Goal: Complete application form

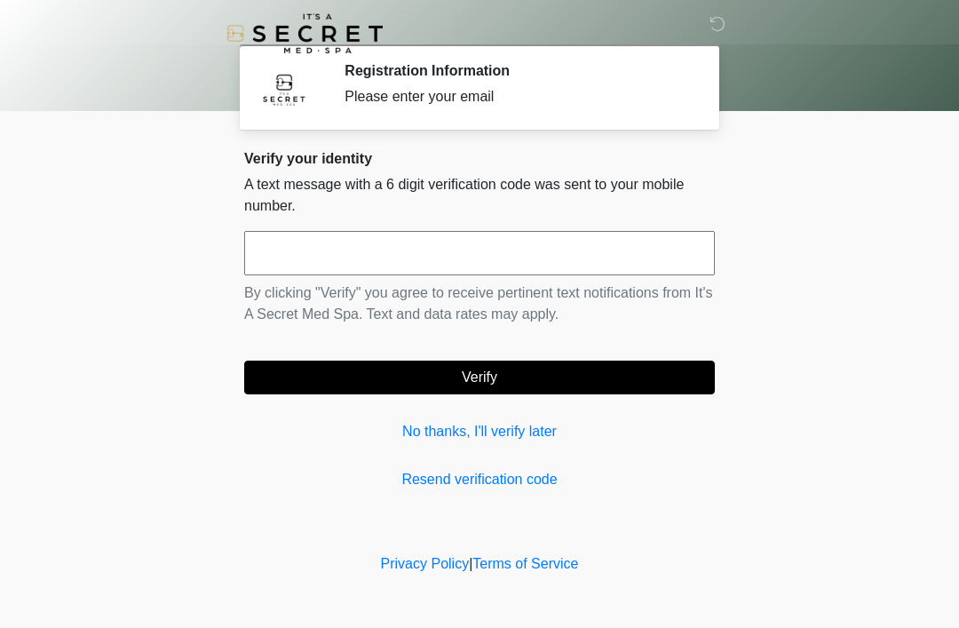
click at [453, 258] on input "text" at bounding box center [479, 253] width 471 height 44
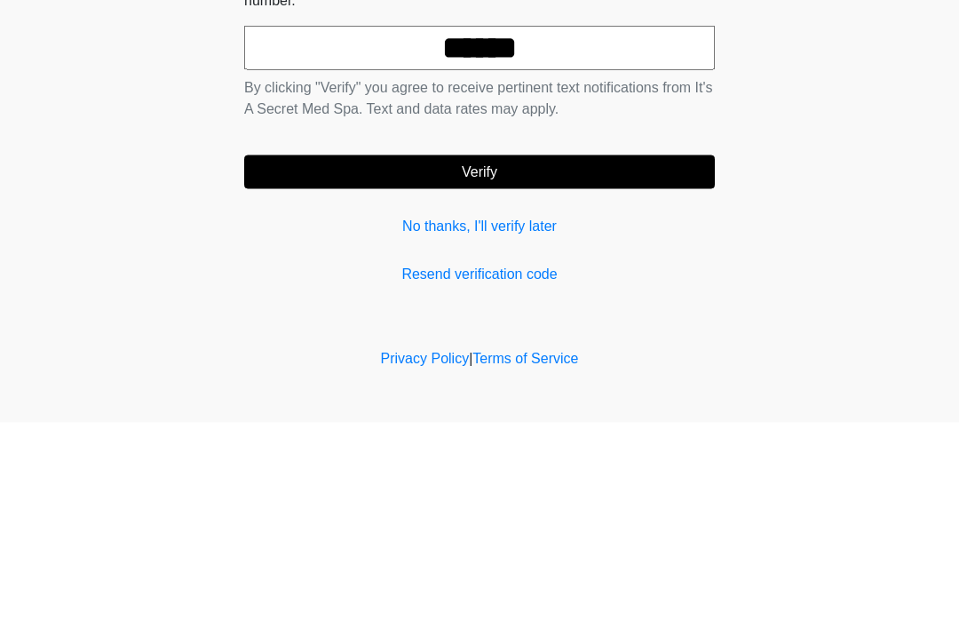
type input "******"
click at [618, 361] on button "Verify" at bounding box center [479, 378] width 471 height 34
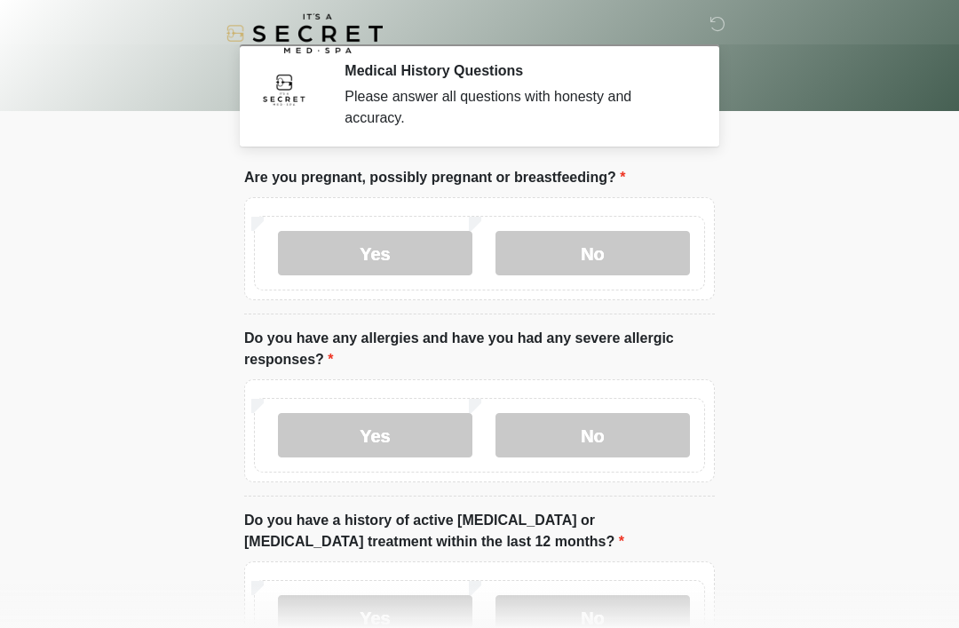
click at [613, 255] on label "No" at bounding box center [593, 253] width 194 height 44
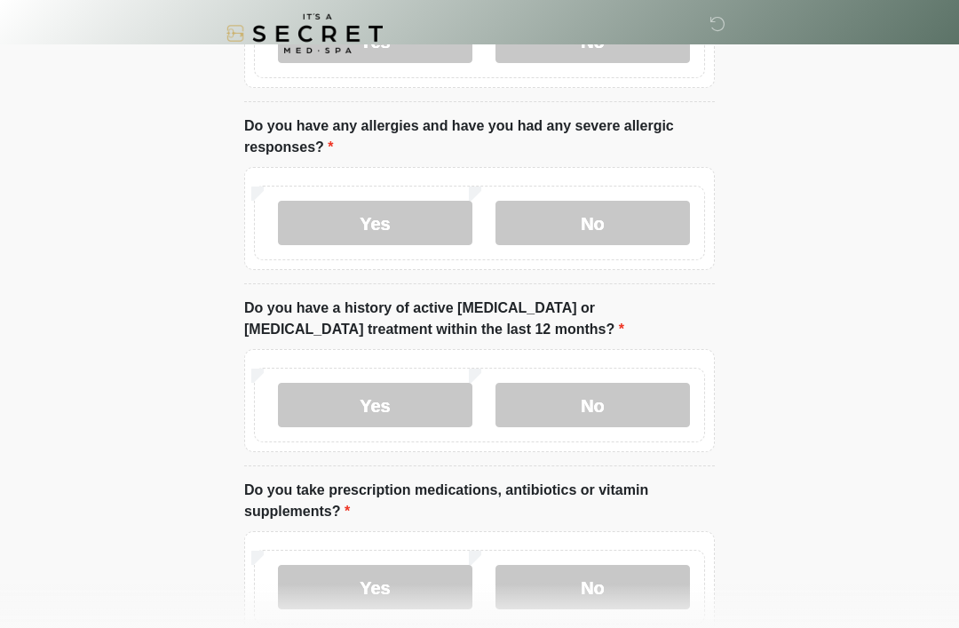
scroll to position [210, 0]
click at [600, 226] on label "No" at bounding box center [593, 224] width 194 height 44
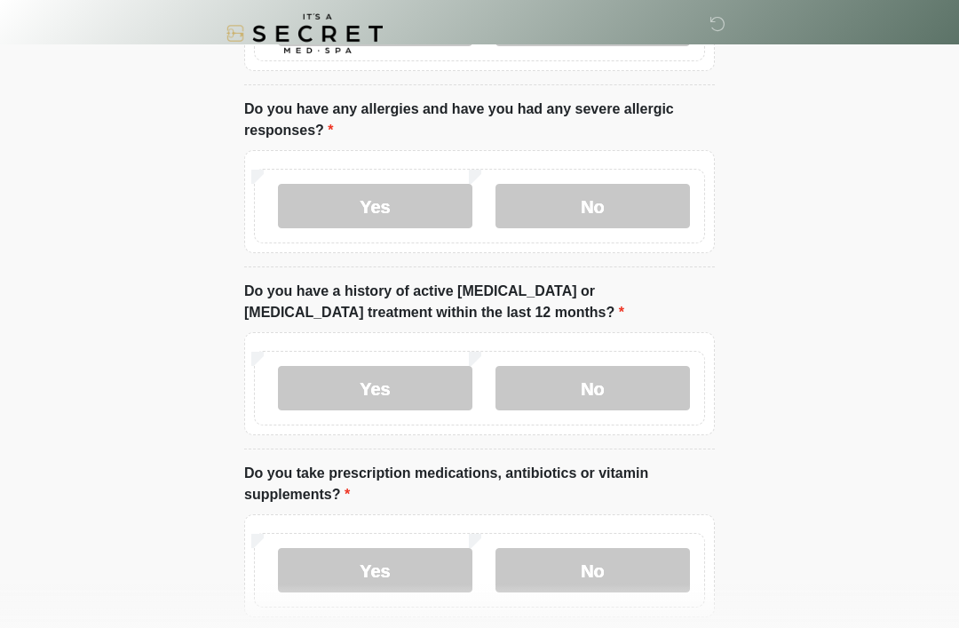
scroll to position [298, 0]
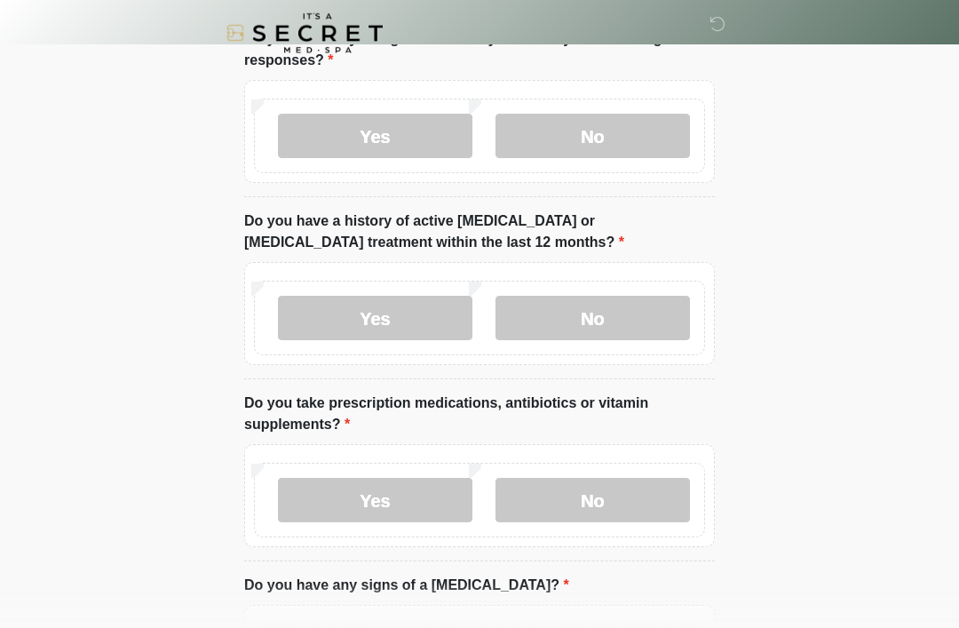
click at [611, 317] on label "No" at bounding box center [593, 319] width 194 height 44
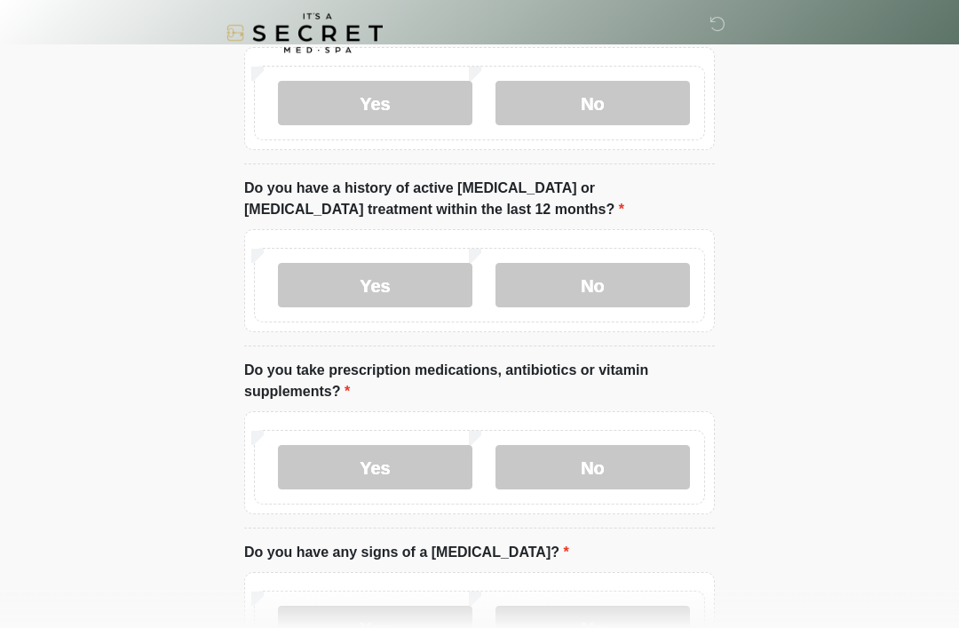
scroll to position [419, 0]
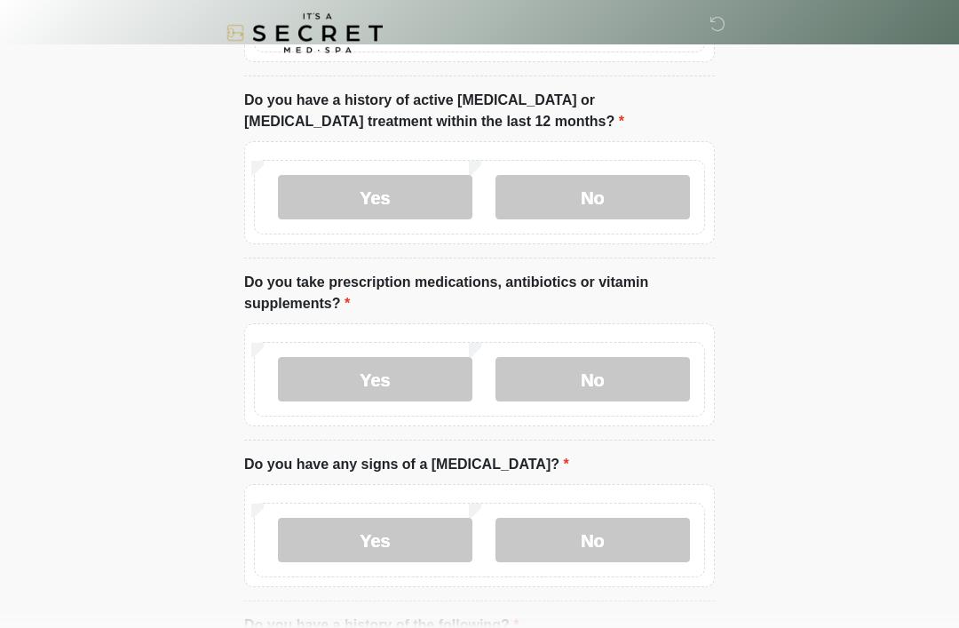
click at [427, 377] on label "Yes" at bounding box center [375, 380] width 194 height 44
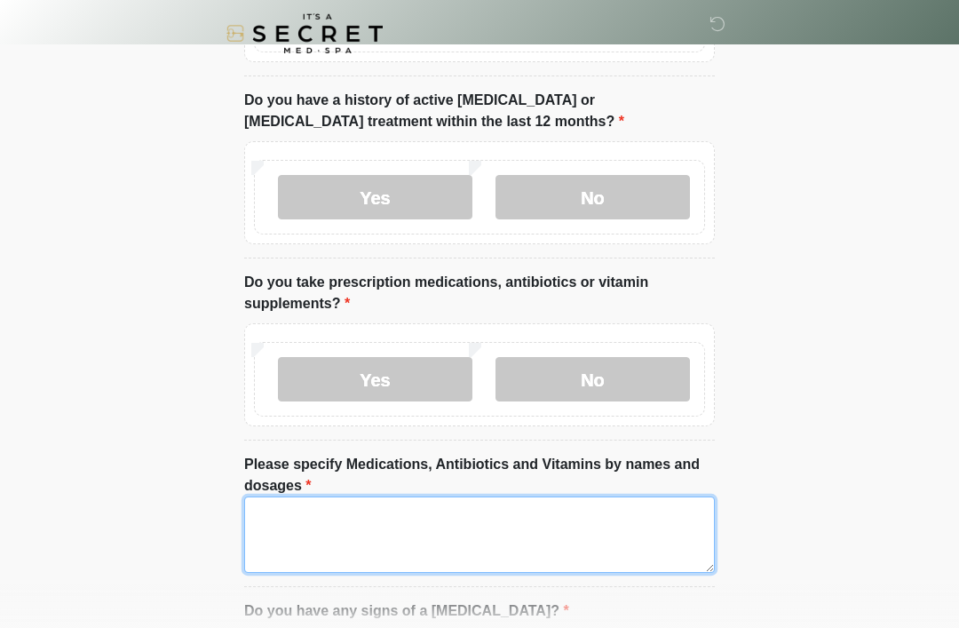
click at [378, 535] on textarea "Please specify Medications, Antibiotics and Vitamins by names and dosages" at bounding box center [479, 534] width 471 height 76
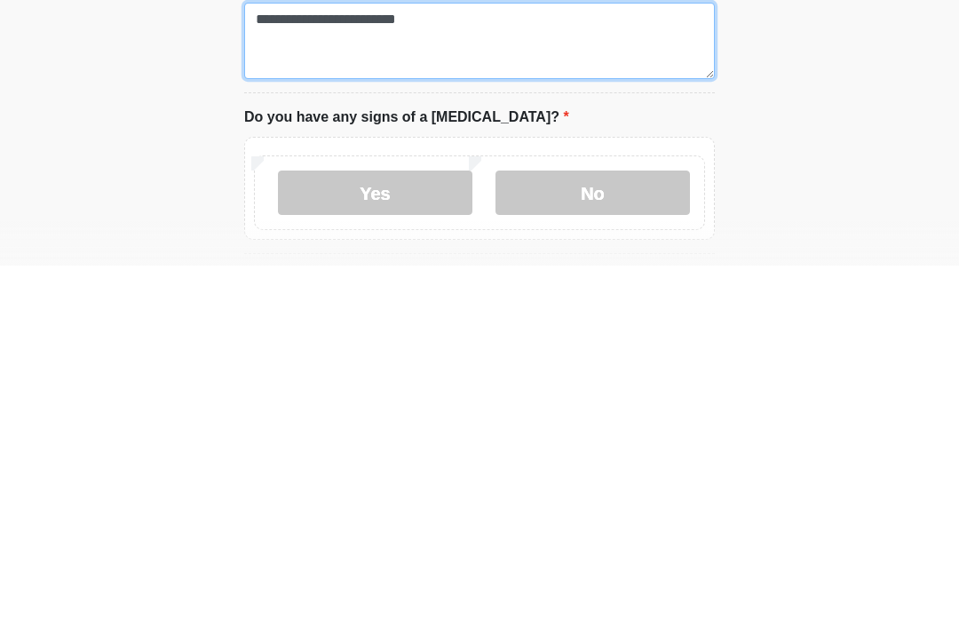
scroll to position [555, 0]
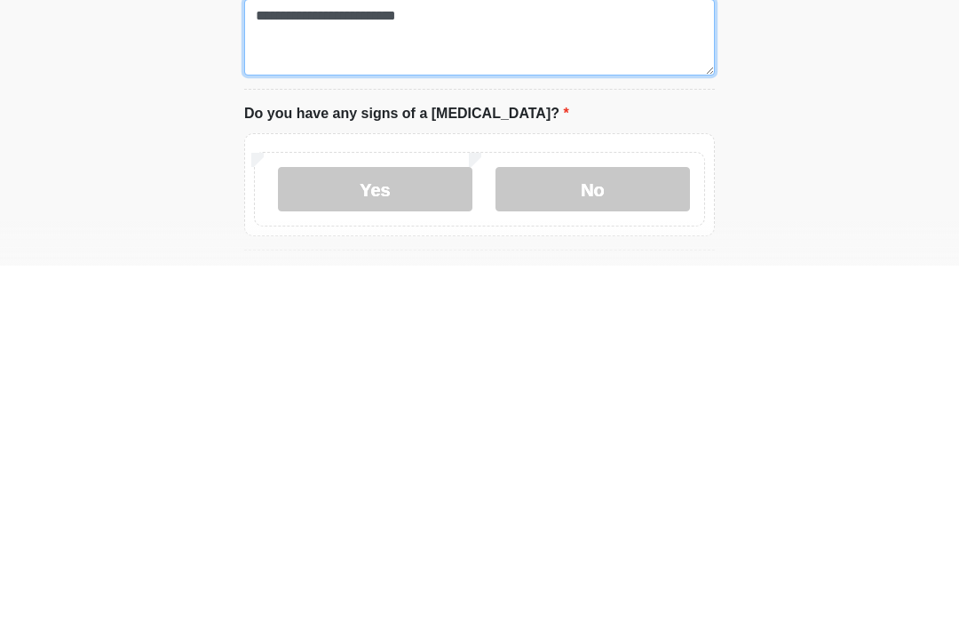
type textarea "**********"
click at [590, 529] on label "No" at bounding box center [593, 551] width 194 height 44
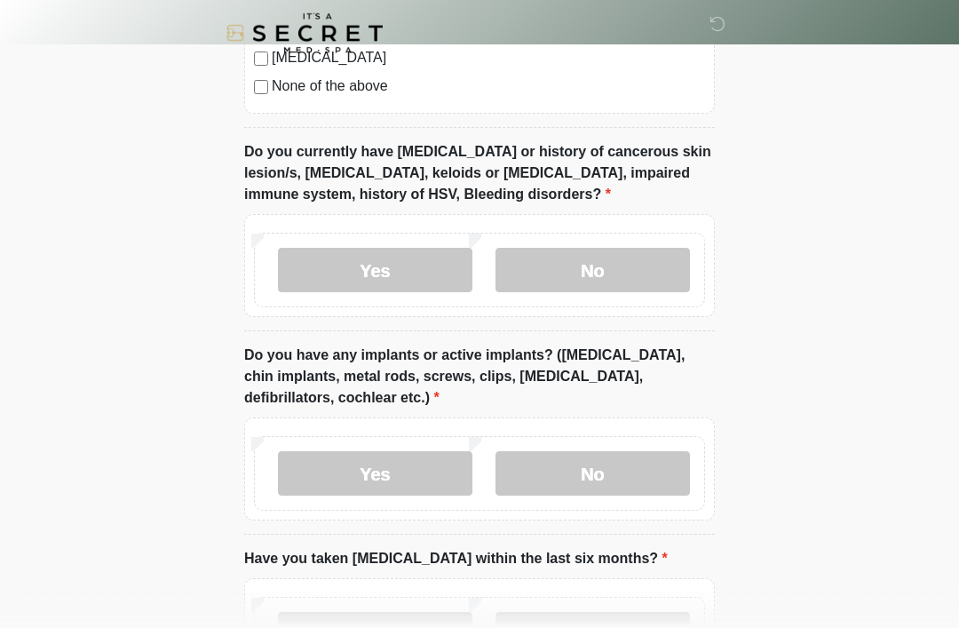
scroll to position [1493, 0]
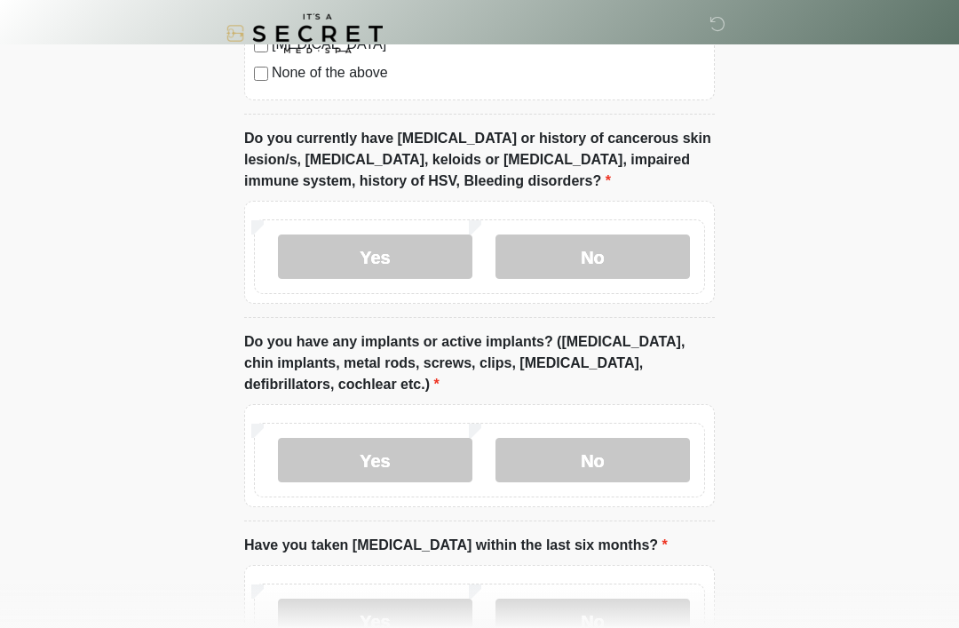
click at [636, 247] on label "No" at bounding box center [593, 256] width 194 height 44
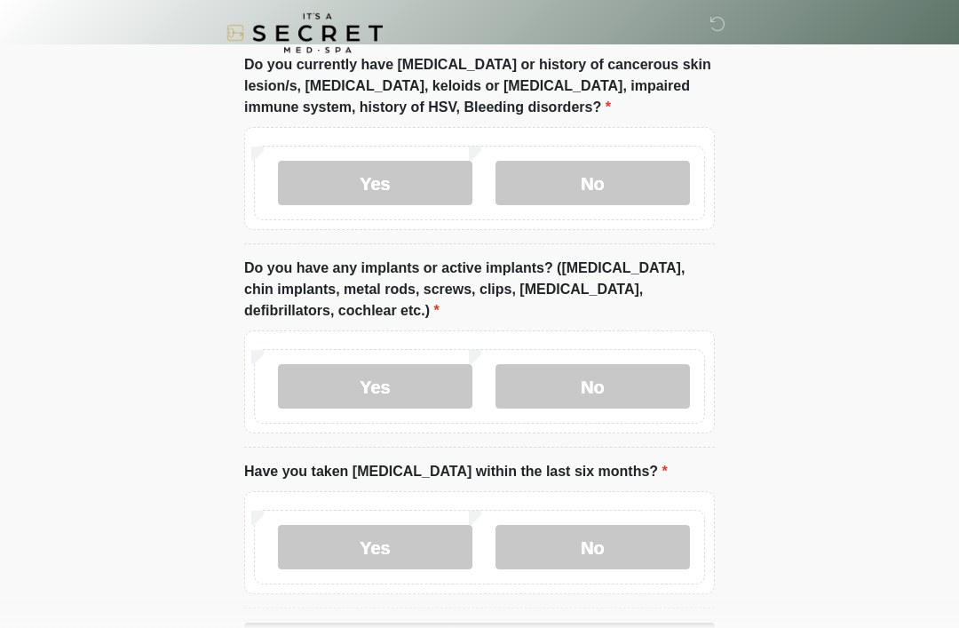
scroll to position [1625, 0]
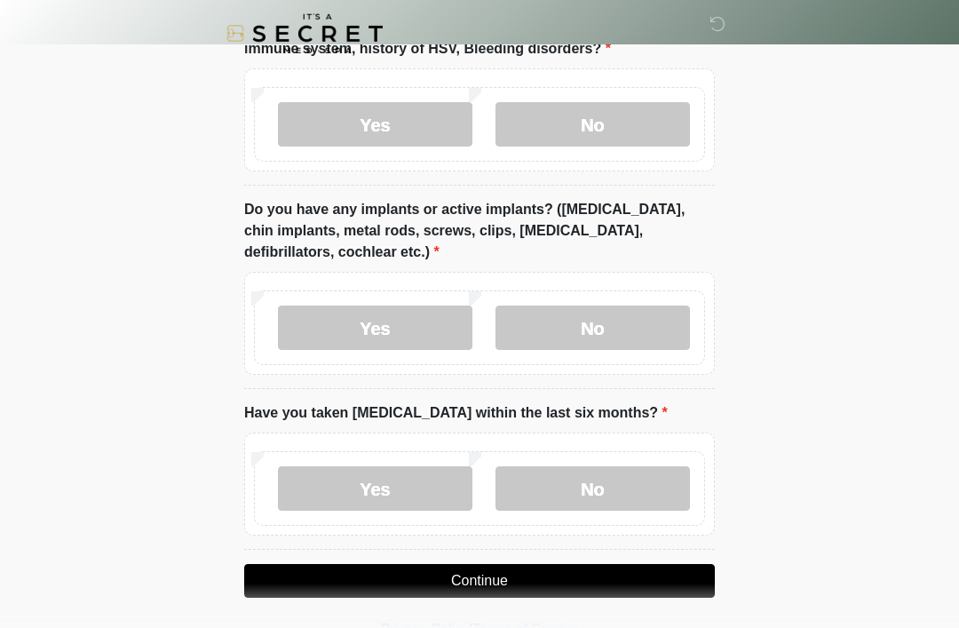
click at [398, 325] on label "Yes" at bounding box center [375, 327] width 194 height 44
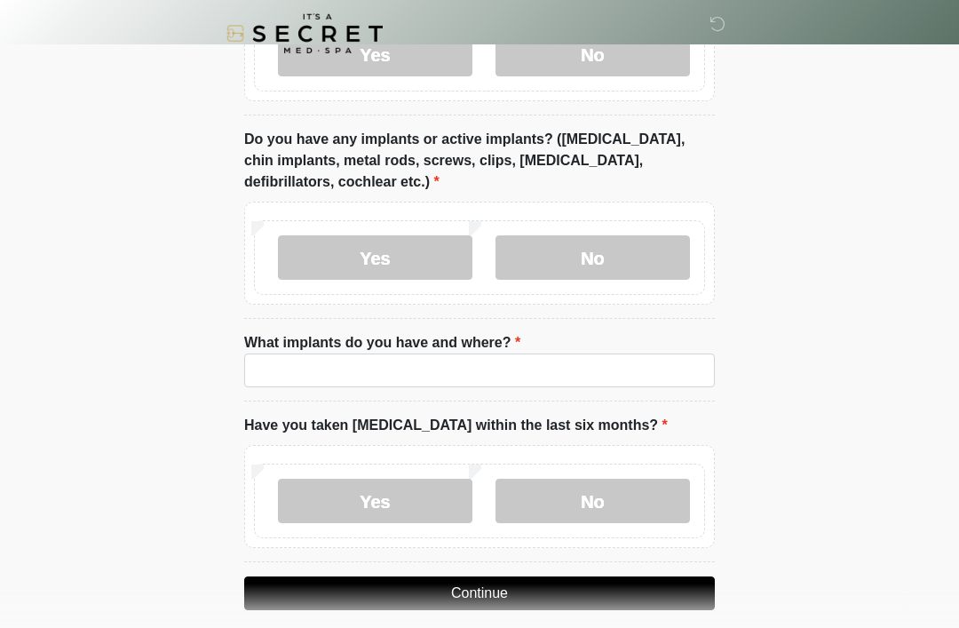
scroll to position [1712, 0]
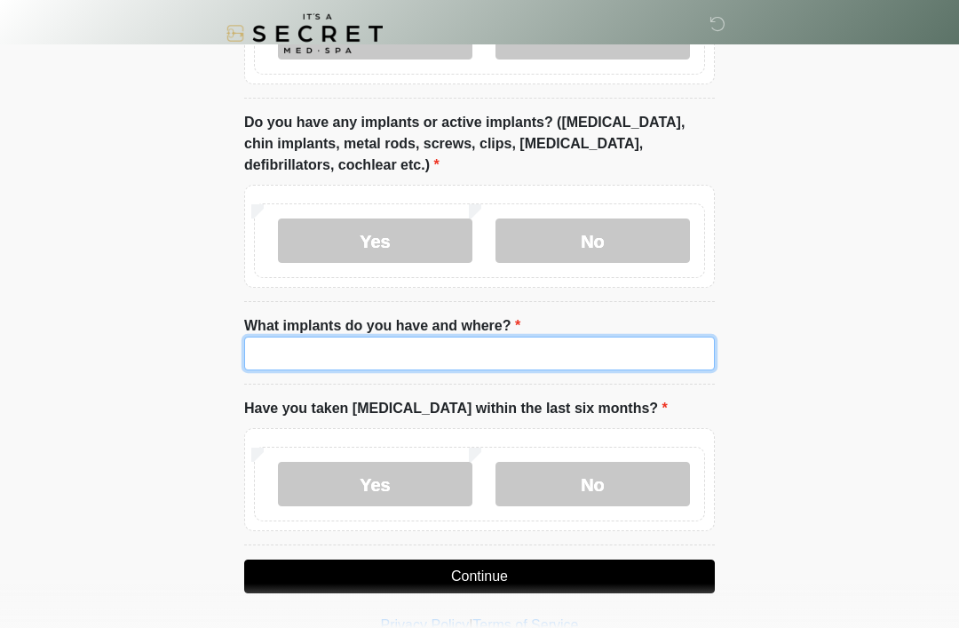
click at [417, 356] on input "What implants do you have and where?" at bounding box center [479, 354] width 471 height 34
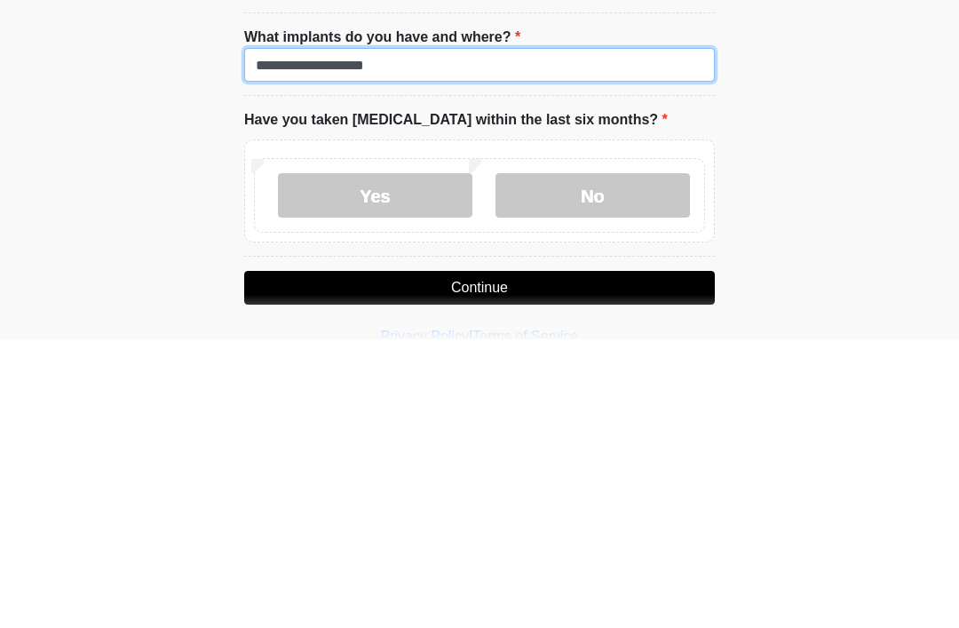
type input "**********"
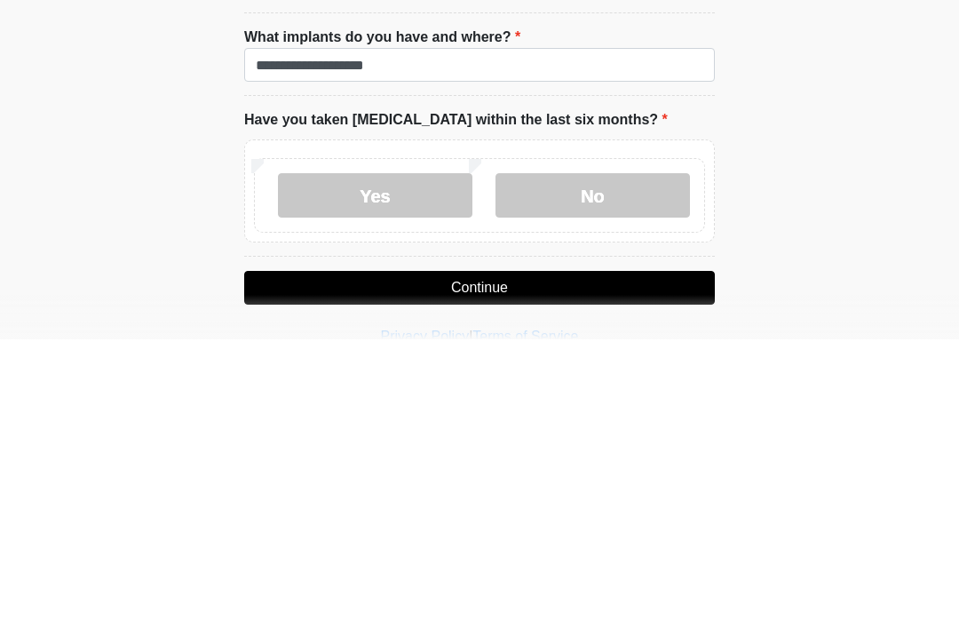
click at [650, 462] on label "No" at bounding box center [593, 484] width 194 height 44
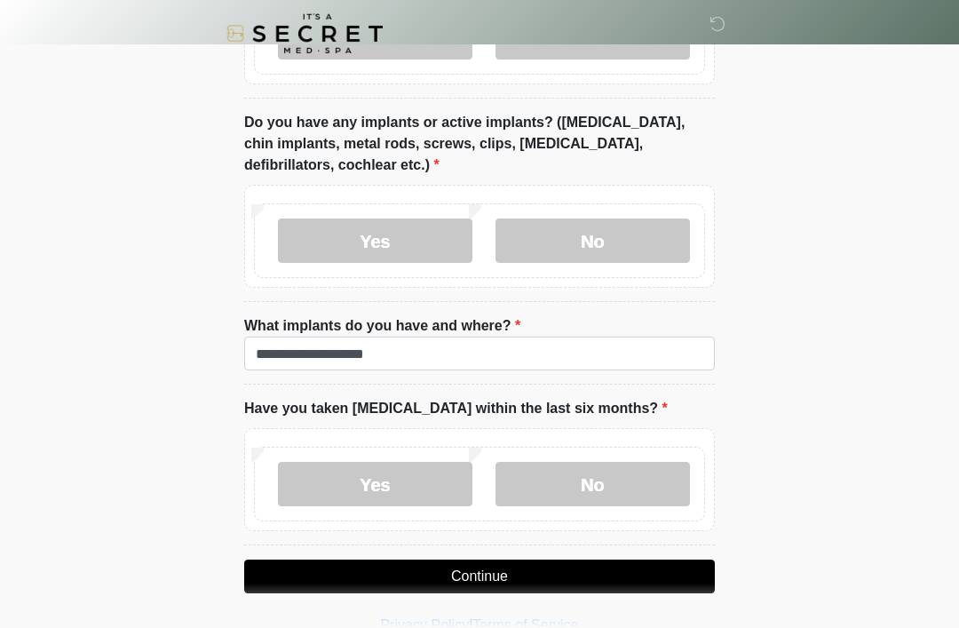
click at [633, 574] on button "Continue" at bounding box center [479, 576] width 471 height 34
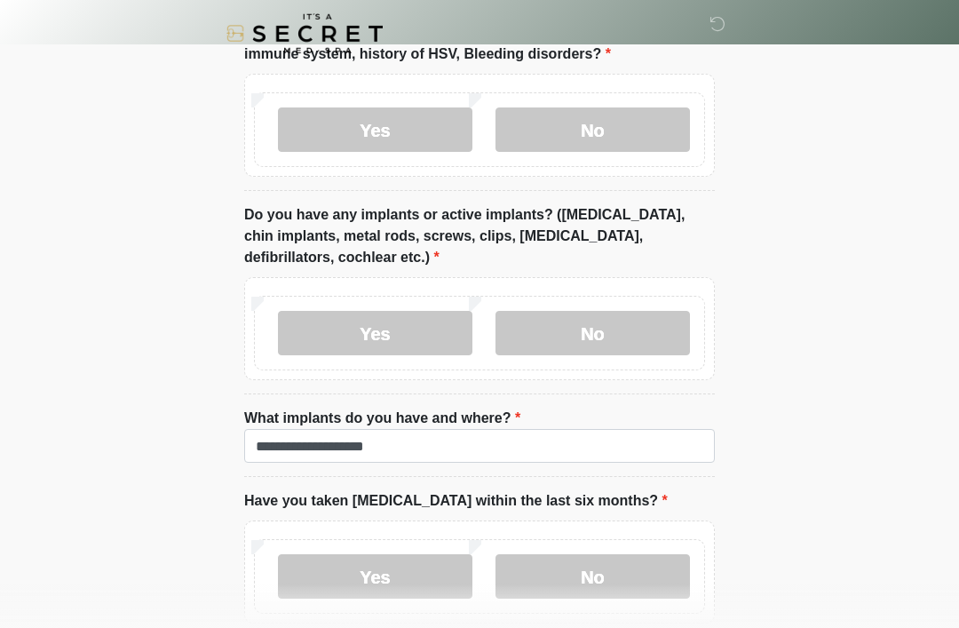
scroll to position [1712, 0]
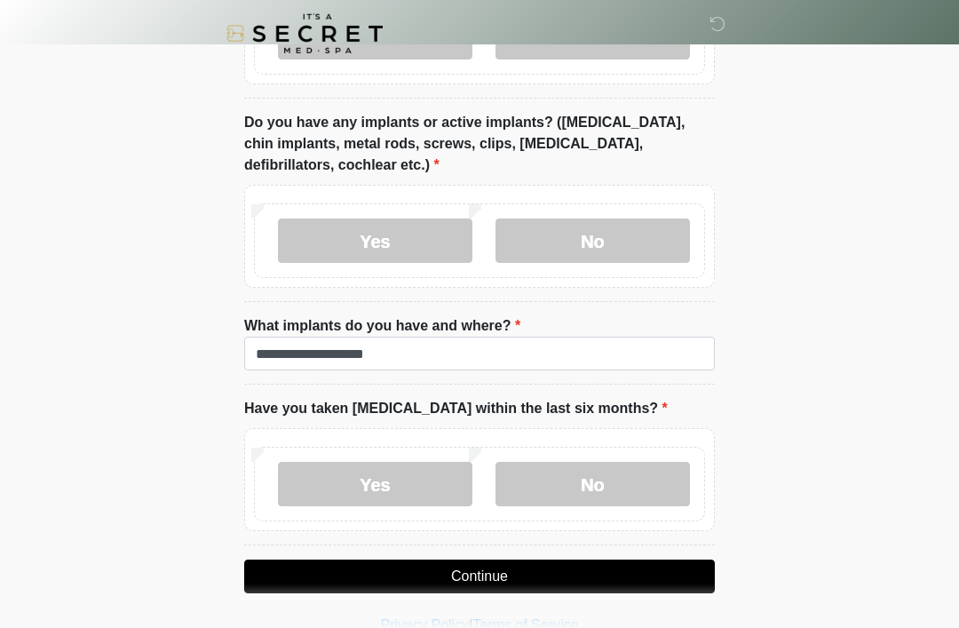
click at [621, 573] on button "Continue" at bounding box center [479, 576] width 471 height 34
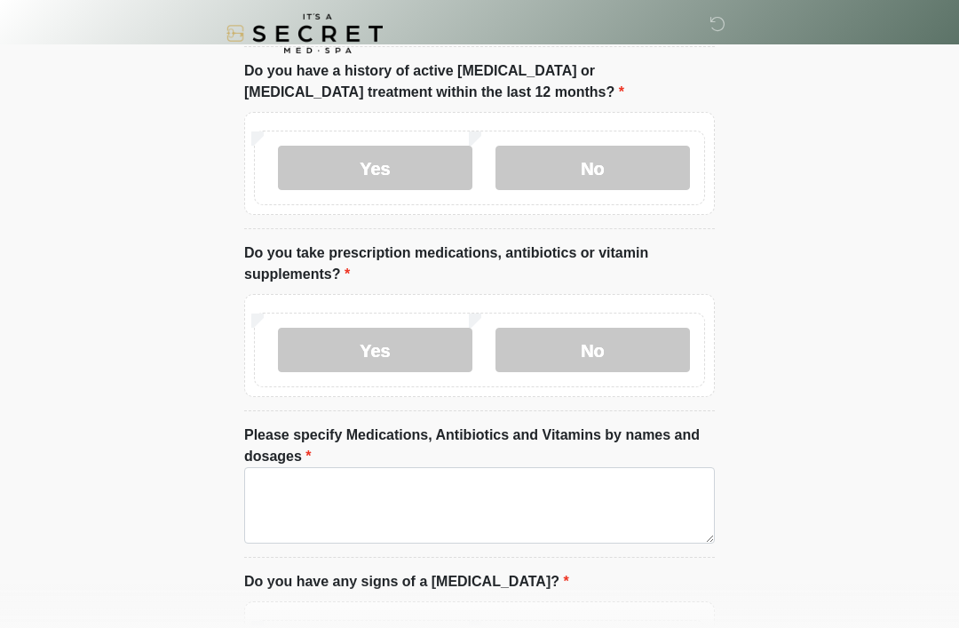
scroll to position [0, 0]
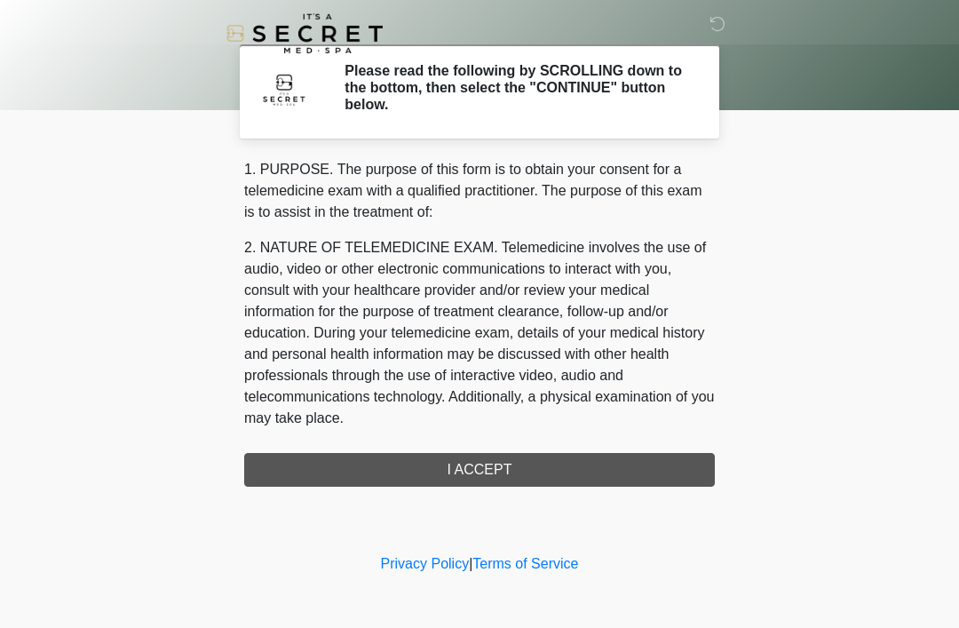
click at [639, 461] on div "1. PURPOSE. The purpose of this form is to obtain your consent for a telemedici…" at bounding box center [479, 323] width 471 height 328
click at [666, 466] on div "1. PURPOSE. The purpose of this form is to obtain your consent for a telemedici…" at bounding box center [479, 323] width 471 height 328
click at [579, 470] on div "1. PURPOSE. The purpose of this form is to obtain your consent for a telemedici…" at bounding box center [479, 323] width 471 height 328
click at [472, 475] on div "1. PURPOSE. The purpose of this form is to obtain your consent for a telemedici…" at bounding box center [479, 323] width 471 height 328
click at [482, 476] on div "1. PURPOSE. The purpose of this form is to obtain your consent for a telemedici…" at bounding box center [479, 323] width 471 height 328
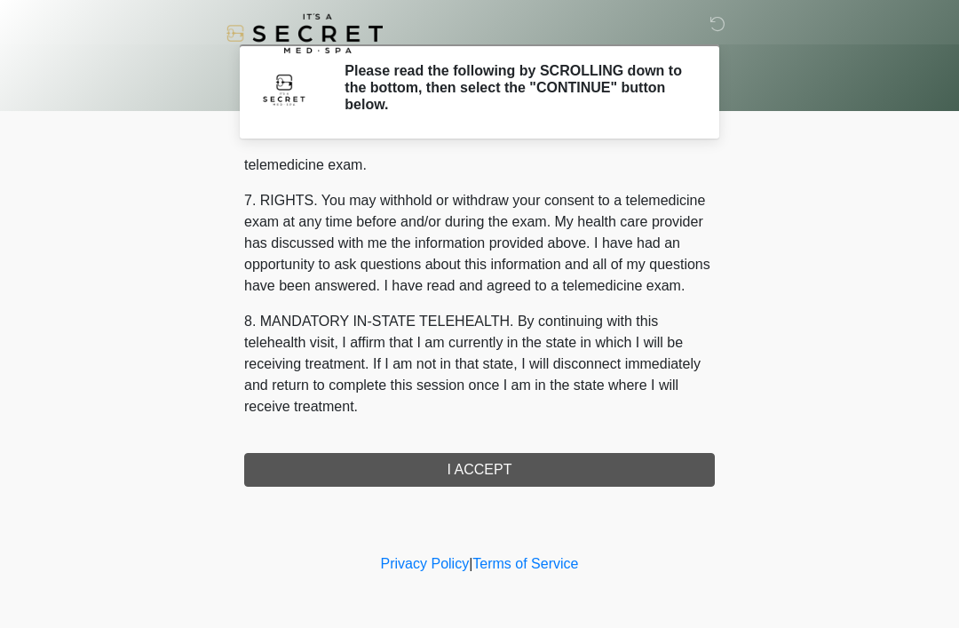
scroll to position [758, 0]
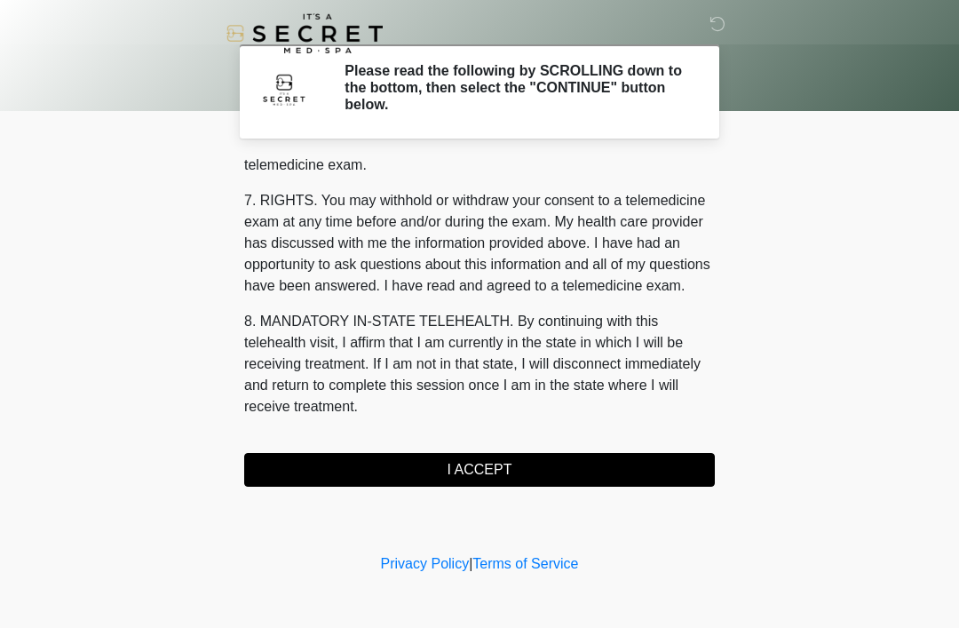
click at [539, 472] on button "I ACCEPT" at bounding box center [479, 470] width 471 height 34
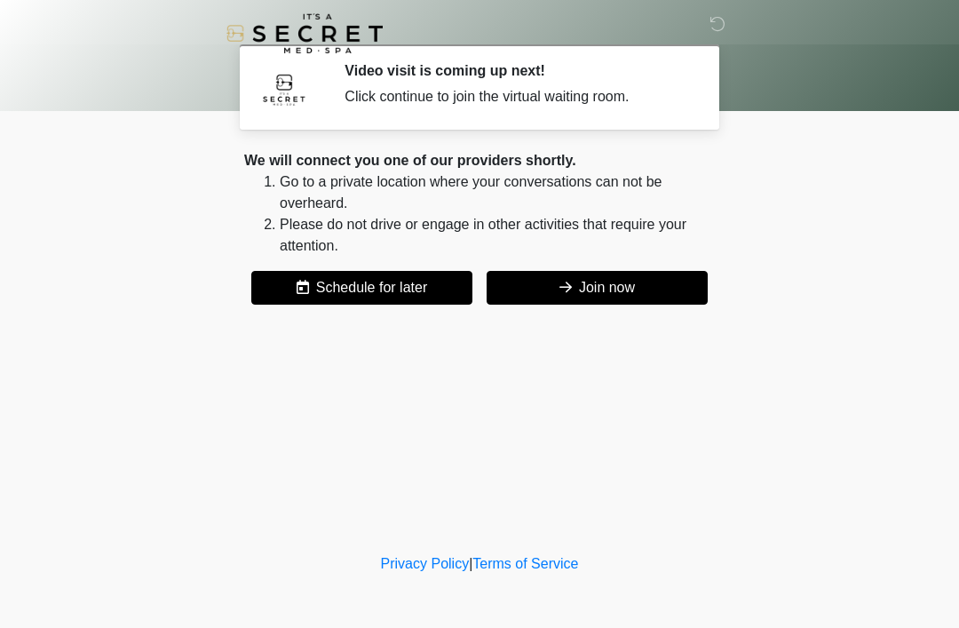
click at [601, 289] on button "Join now" at bounding box center [597, 288] width 221 height 34
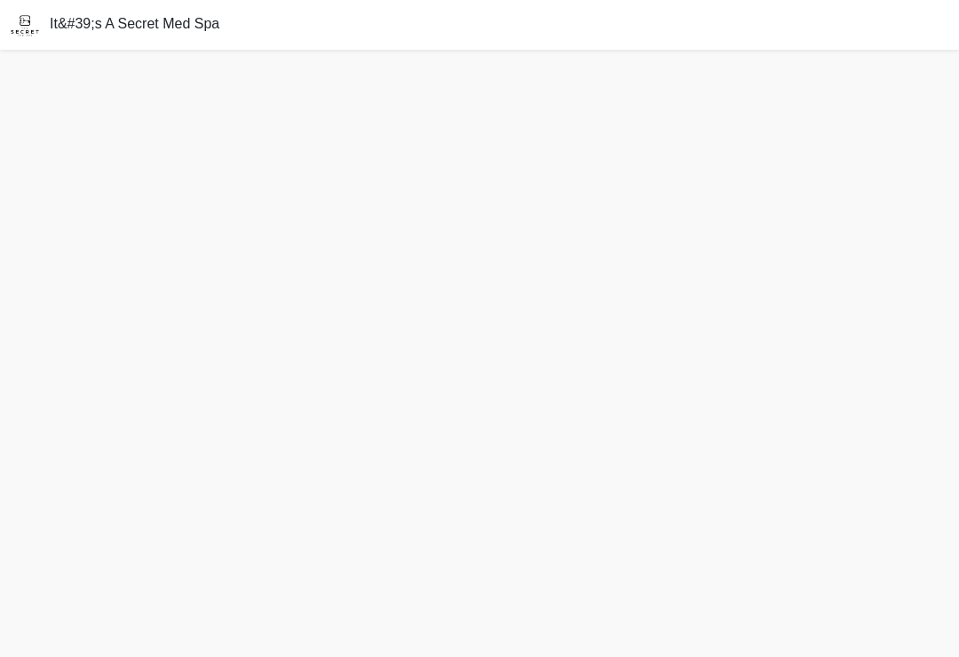
scroll to position [2, 0]
